Goal: Information Seeking & Learning: Understand process/instructions

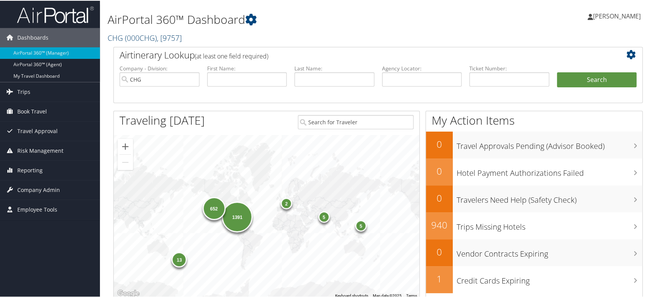
click at [171, 36] on span ", [ 9757 ]" at bounding box center [169, 37] width 25 height 10
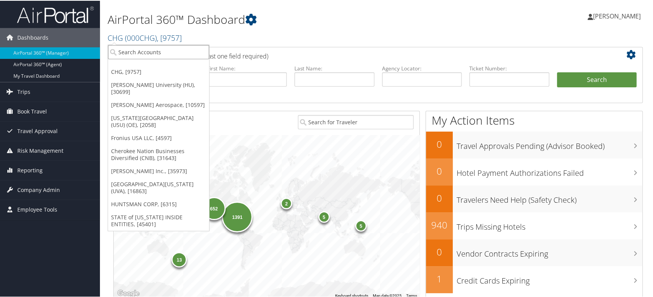
click at [142, 52] on input "search" at bounding box center [158, 51] width 101 height 14
paste input "301160"
type input "301160"
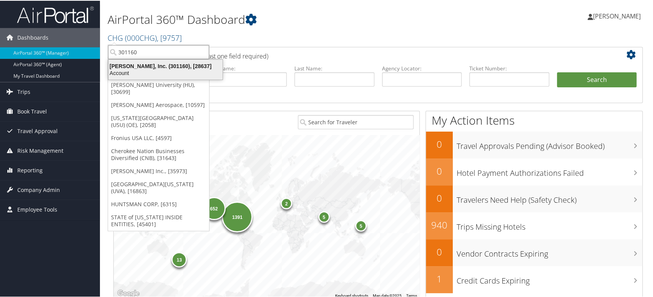
click at [158, 67] on div "Ducommun, Inc. (301160), [28637]" at bounding box center [165, 65] width 123 height 7
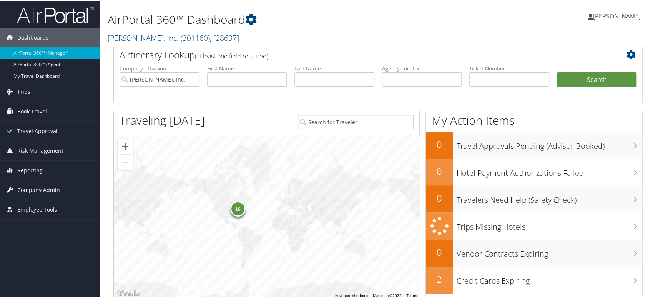
click at [37, 191] on span "Company Admin" at bounding box center [38, 189] width 43 height 19
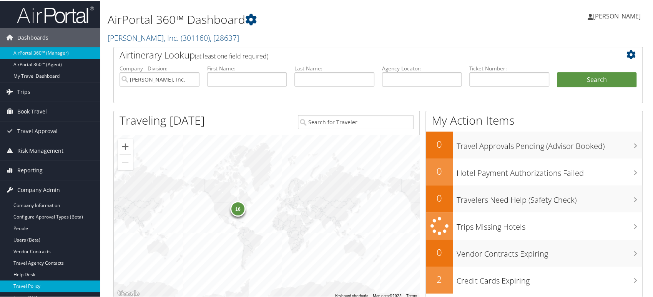
click at [35, 285] on link "Travel Policy" at bounding box center [50, 286] width 100 height 12
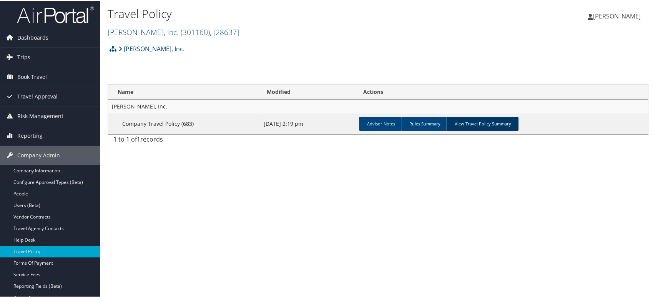
click at [472, 125] on link "View Travel Policy Summary" at bounding box center [482, 123] width 72 height 14
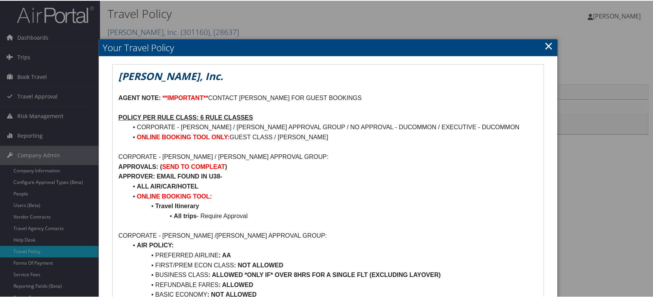
click at [548, 43] on link "×" at bounding box center [548, 44] width 9 height 15
